Goal: Check status

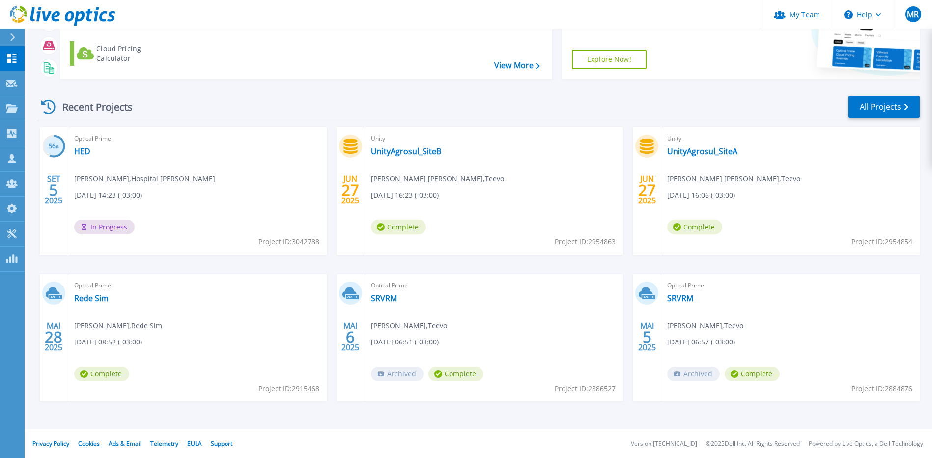
scroll to position [87, 0]
click at [881, 100] on link "All Projects" at bounding box center [884, 106] width 71 height 22
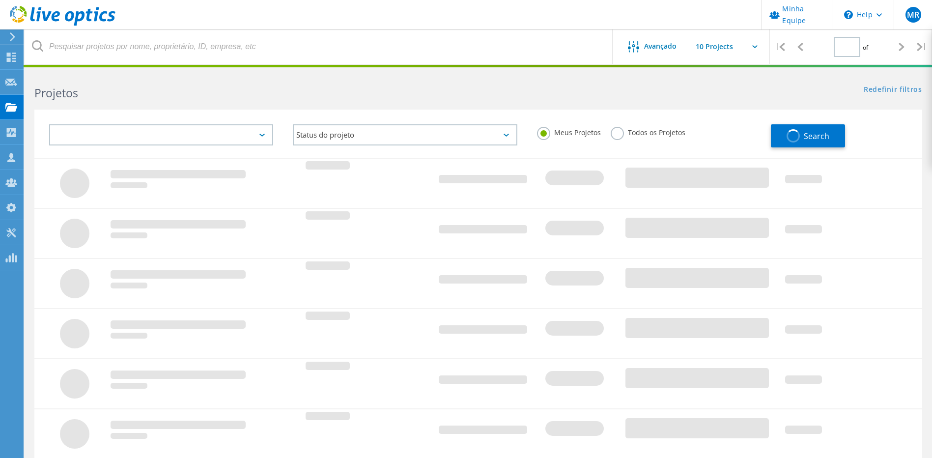
type input "1"
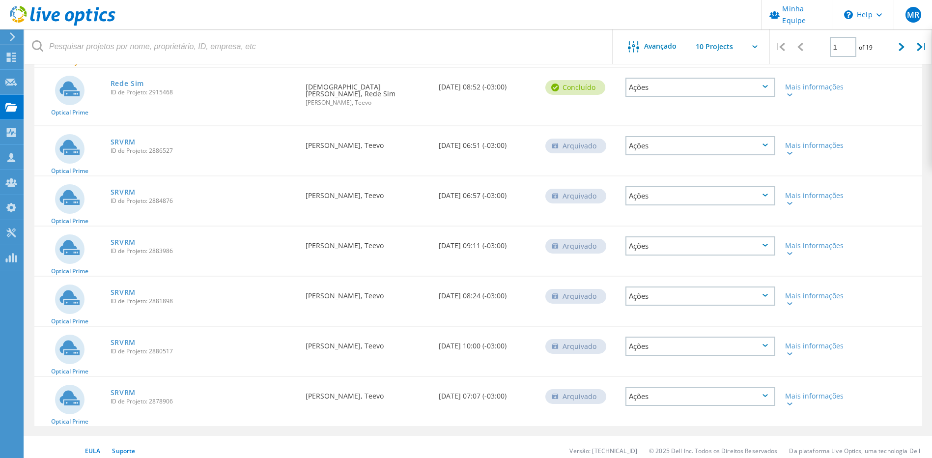
scroll to position [293, 0]
click at [128, 138] on link "SRVRM" at bounding box center [124, 141] width 26 height 7
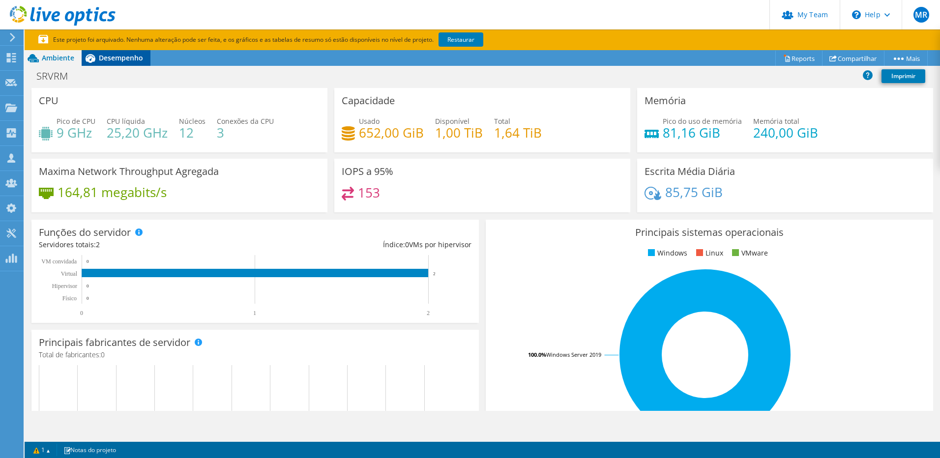
click at [119, 59] on span "Desempenho" at bounding box center [121, 57] width 44 height 9
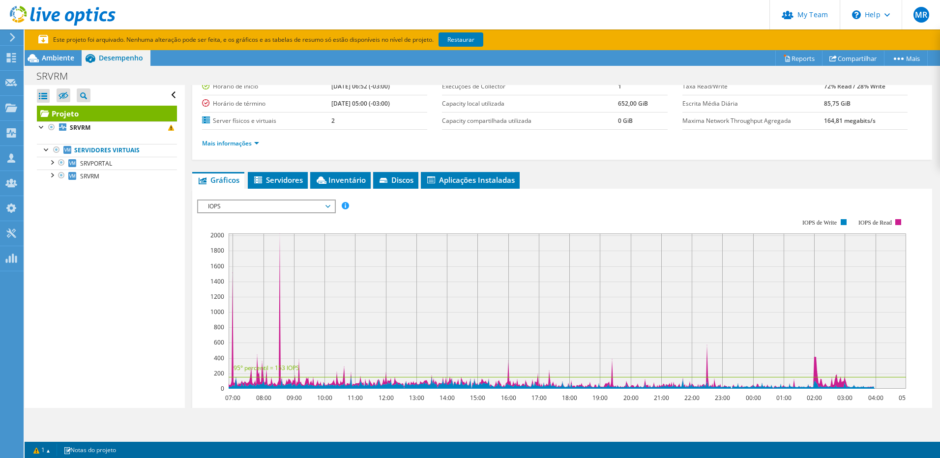
scroll to position [98, 0]
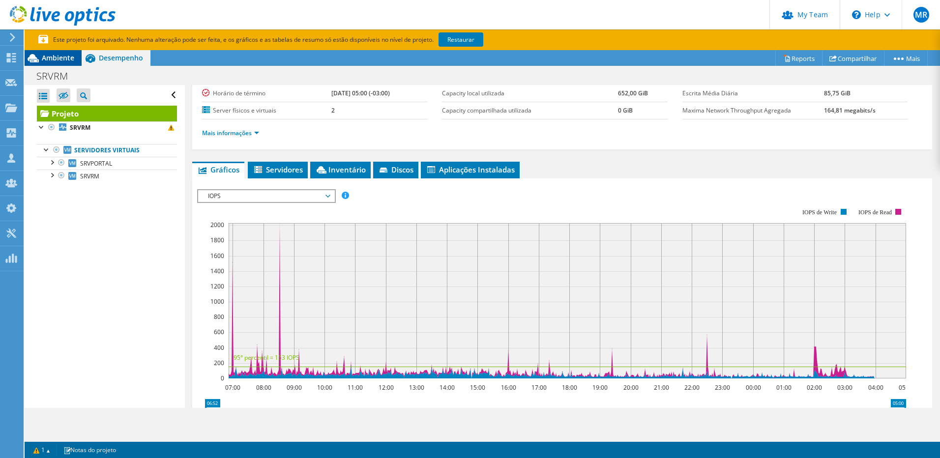
click at [43, 59] on span "Ambiente" at bounding box center [58, 57] width 32 height 9
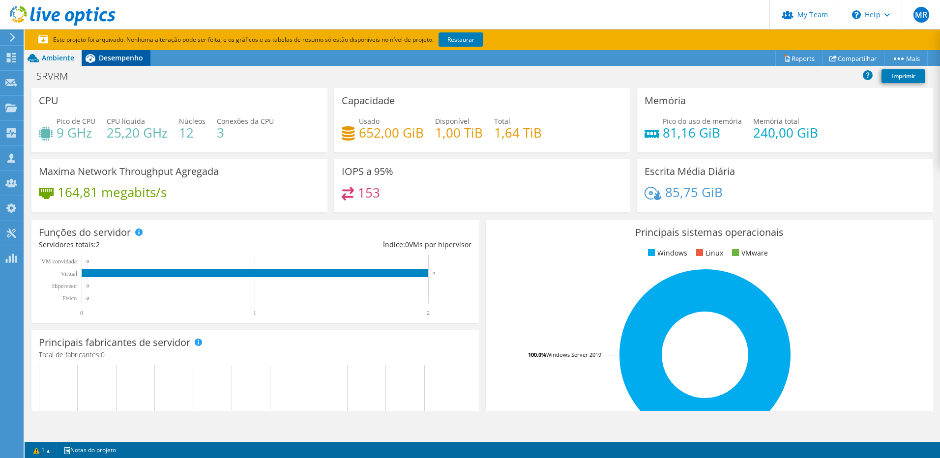
click at [125, 59] on span "Desempenho" at bounding box center [121, 57] width 44 height 9
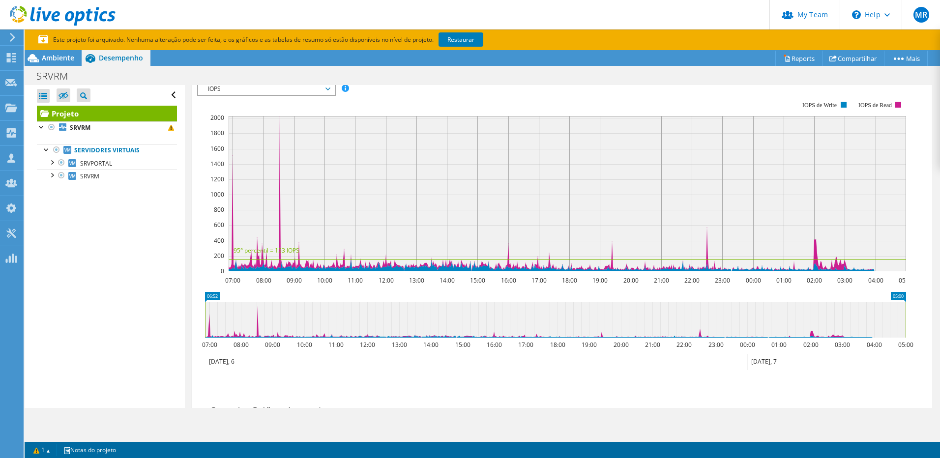
scroll to position [0, 0]
